Goal: Task Accomplishment & Management: Use online tool/utility

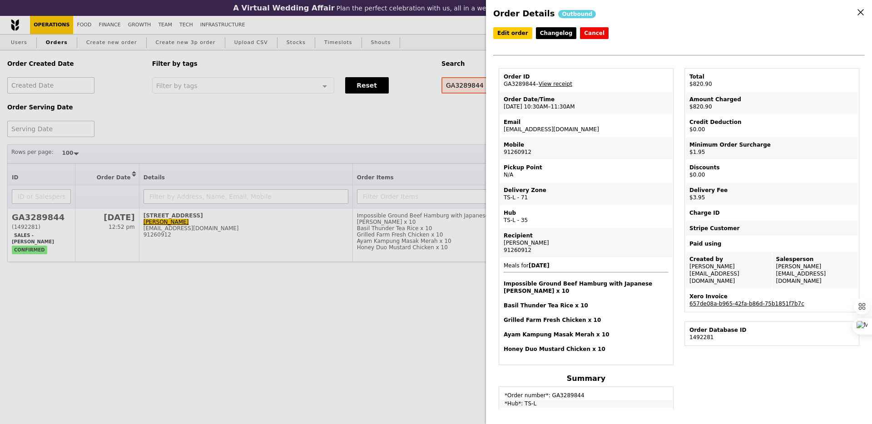
select select "100"
click at [282, 140] on div "Order Details Outbound Edit order Changelog Cancel Order ID GA3289844 – View re…" at bounding box center [436, 212] width 872 height 424
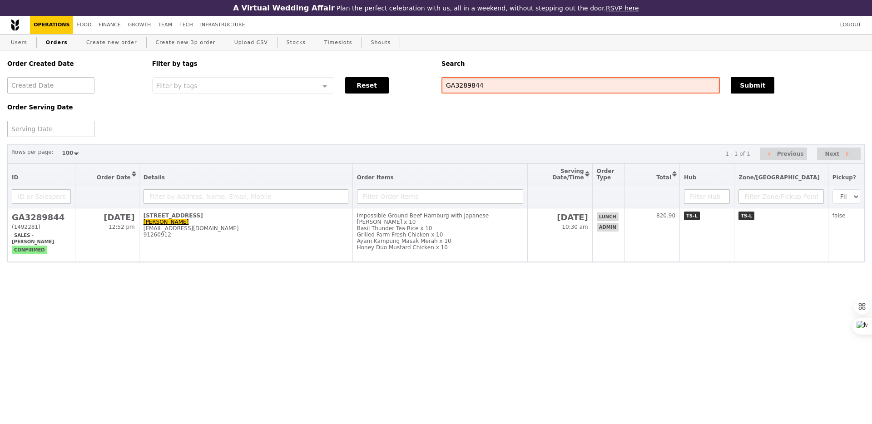
click at [539, 89] on input "GA3289844" at bounding box center [580, 85] width 278 height 16
type input "[PERSON_NAME] chicken"
click at [40, 129] on div at bounding box center [50, 129] width 87 height 16
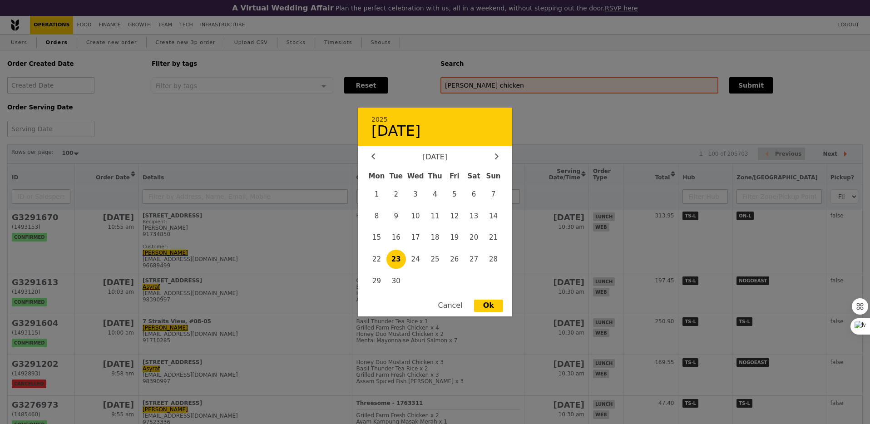
click at [401, 264] on span "23" at bounding box center [396, 260] width 20 height 20
type input "[DATE]"
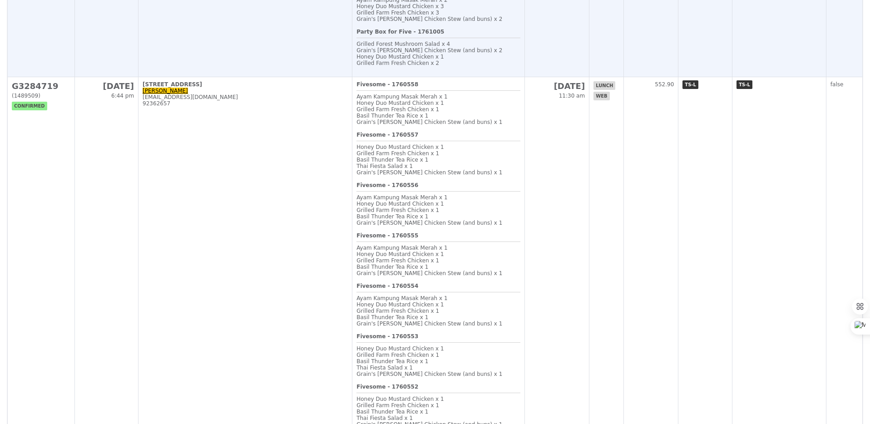
scroll to position [2286, 0]
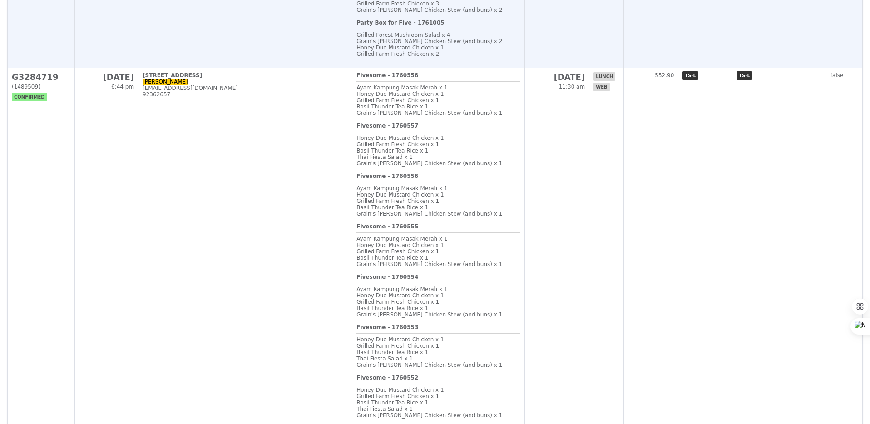
click at [346, 220] on td "[STREET_ADDRESS] [PERSON_NAME] [EMAIL_ADDRESS][DOMAIN_NAME] 92362657" at bounding box center [246, 274] width 214 height 412
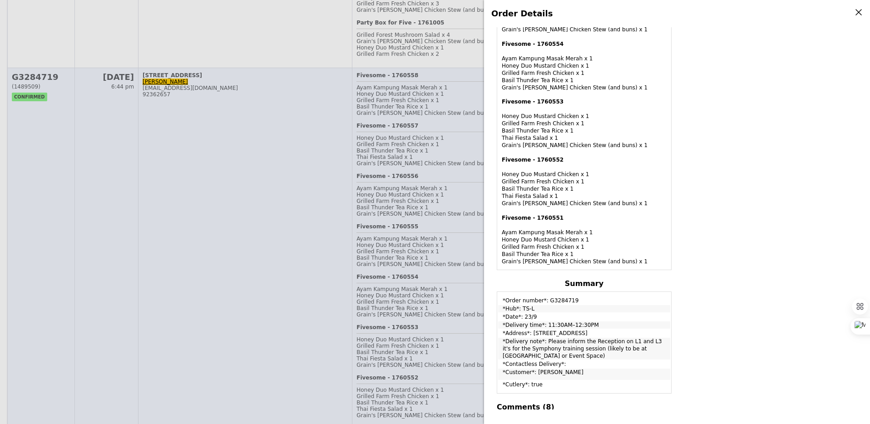
scroll to position [473, 0]
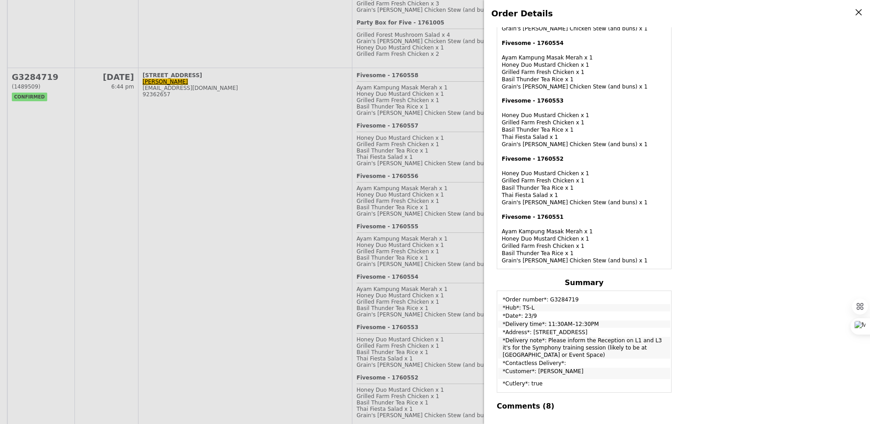
click at [441, 270] on div "Order Details Edit order Changelog Cancel Order ID G3284719 – View receipt | Pi…" at bounding box center [435, 212] width 870 height 424
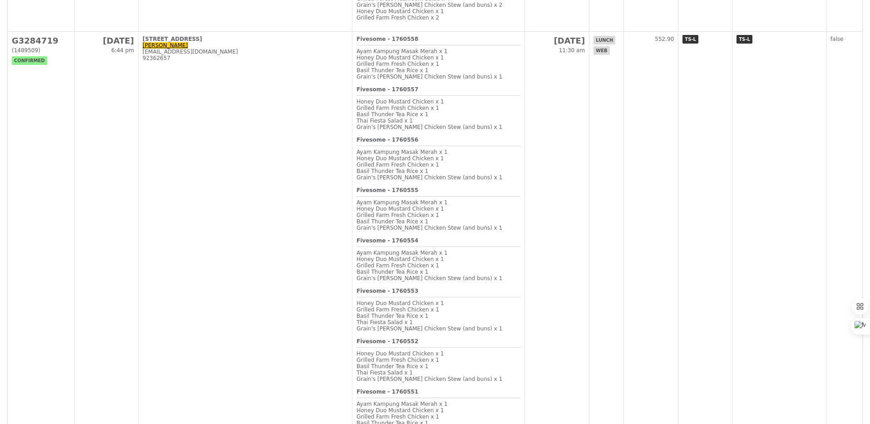
scroll to position [2503, 0]
